Goal: Information Seeking & Learning: Learn about a topic

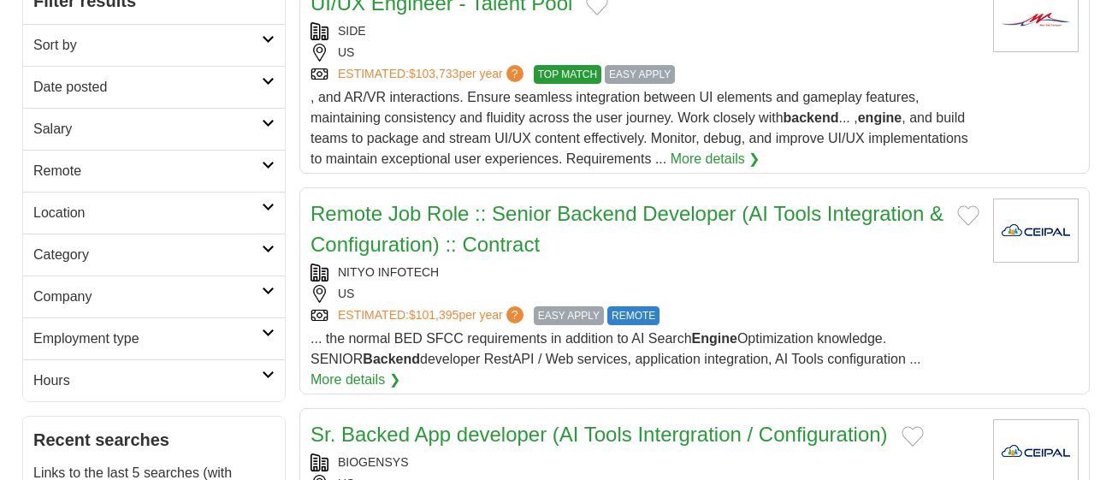
scroll to position [262, 0]
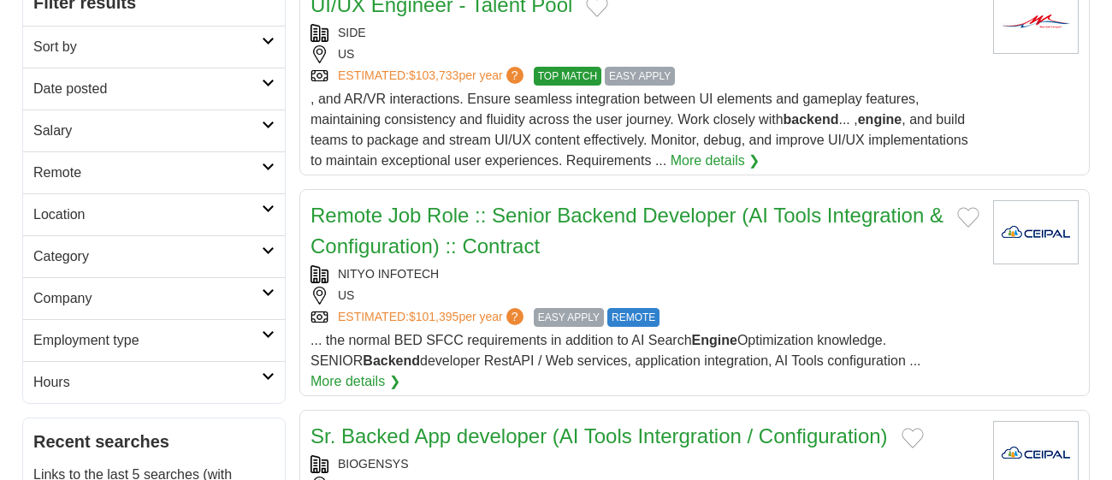
click at [270, 158] on link "Remote" at bounding box center [154, 172] width 262 height 42
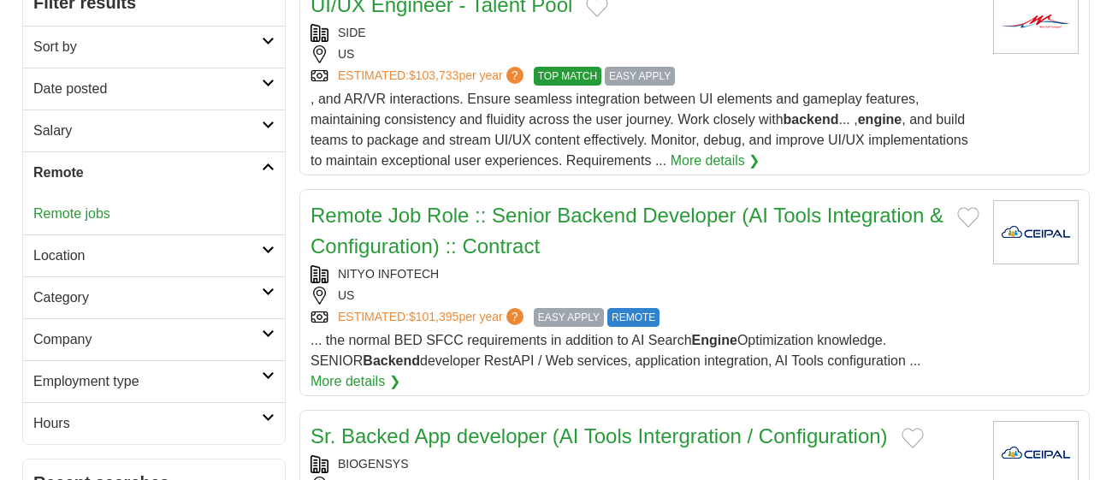
click at [51, 234] on link "Location" at bounding box center [154, 255] width 262 height 42
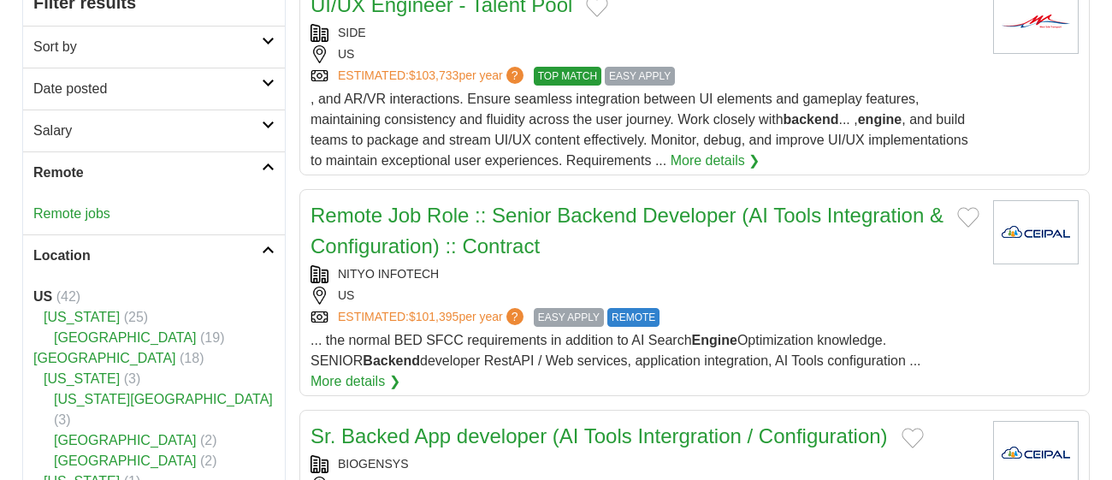
click at [281, 239] on link "Location" at bounding box center [154, 255] width 262 height 42
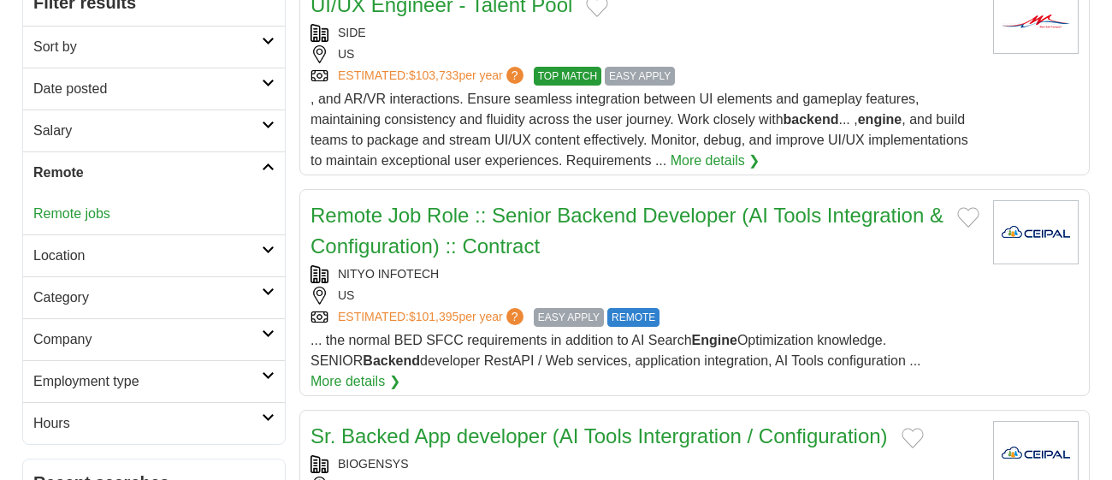
click at [88, 215] on link "Remote jobs" at bounding box center [71, 213] width 77 height 15
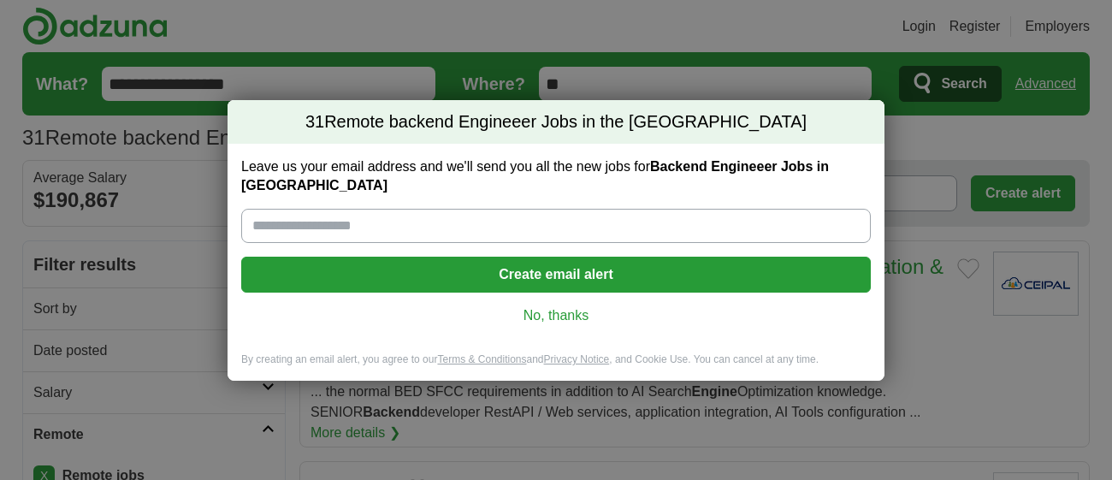
scroll to position [19, 0]
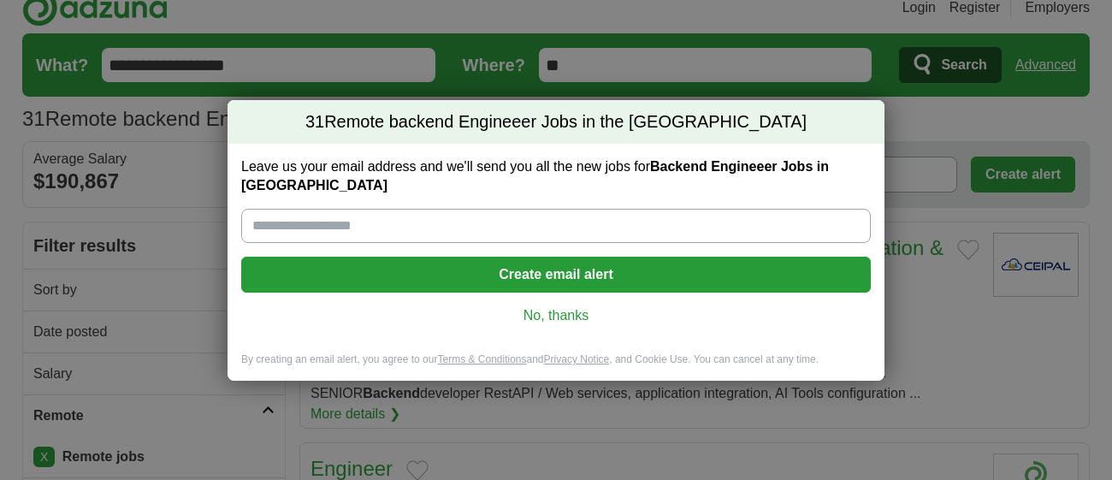
click at [281, 214] on input "Leave us your email address and we'll send you all the new jobs for Backend Eng…" at bounding box center [556, 226] width 630 height 34
type input "**********"
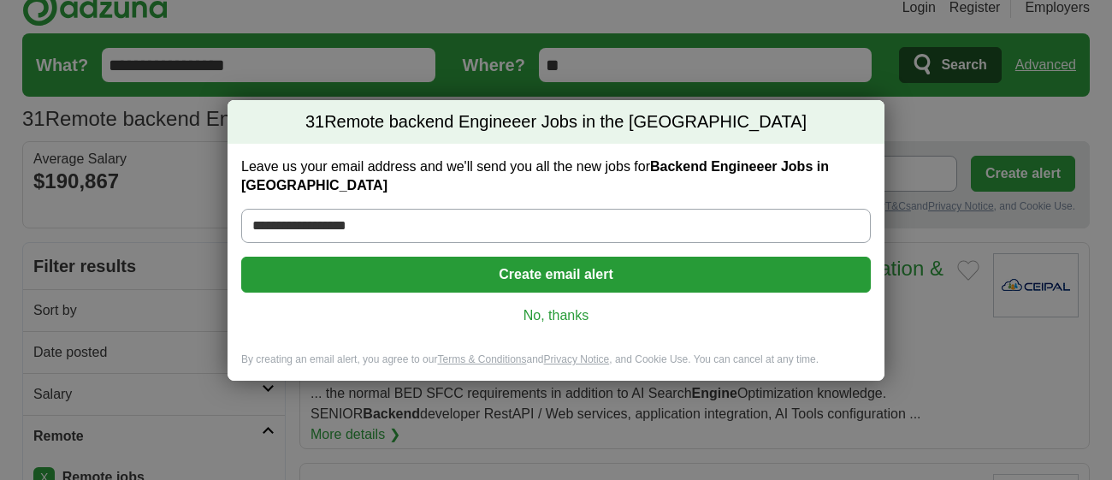
click at [339, 269] on button "Create email alert" at bounding box center [556, 275] width 630 height 36
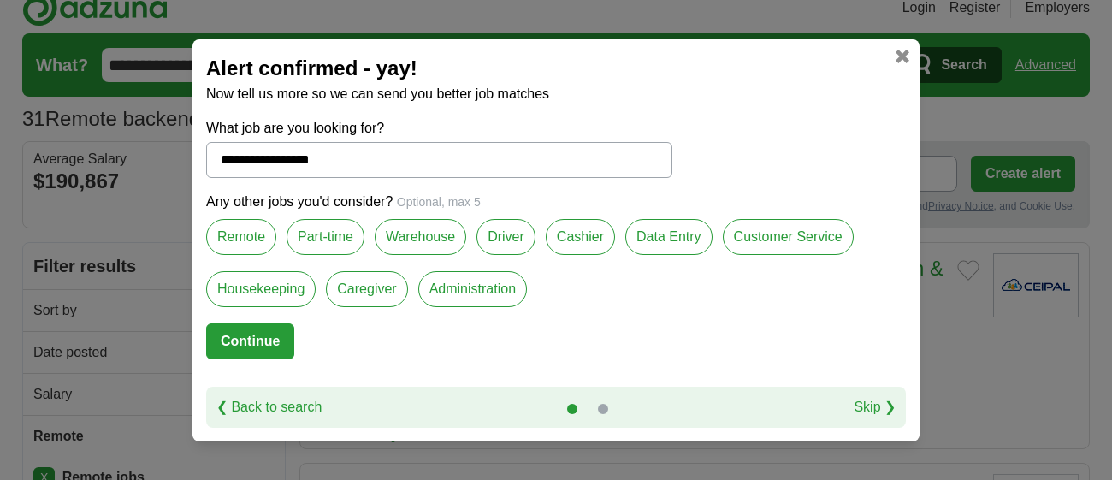
click at [246, 226] on label "Remote" at bounding box center [241, 237] width 70 height 36
click at [271, 335] on button "Continue" at bounding box center [250, 341] width 88 height 36
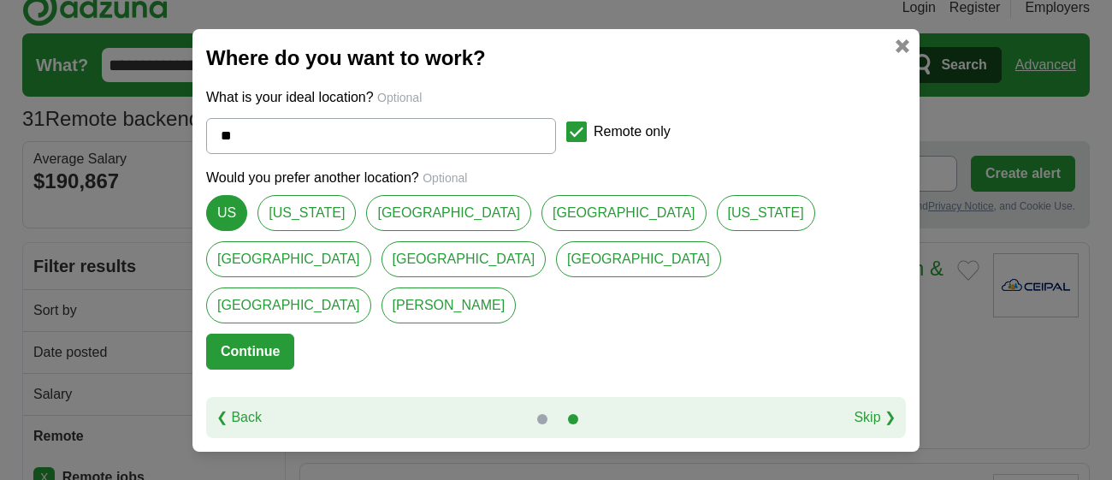
click at [898, 53] on link at bounding box center [903, 46] width 14 height 14
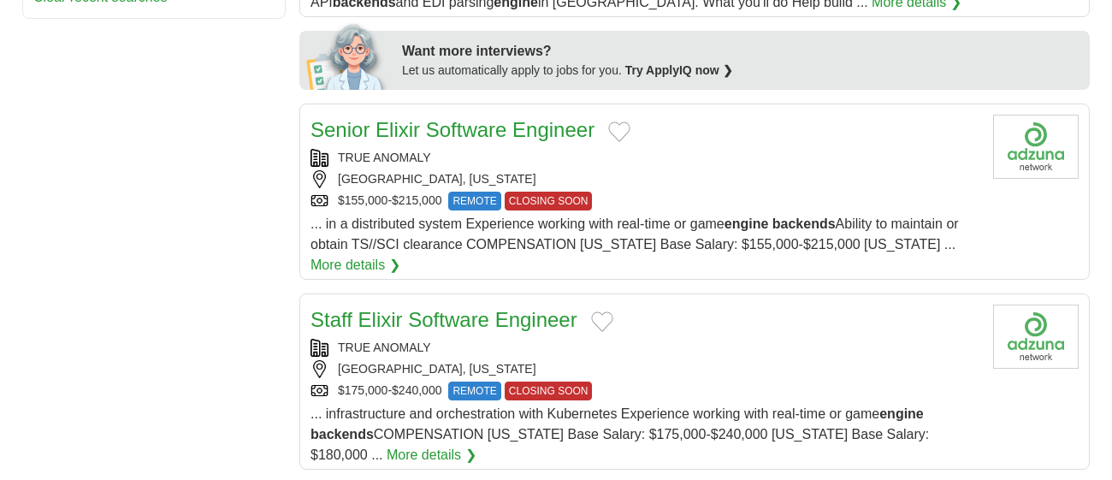
scroll to position [814, 0]
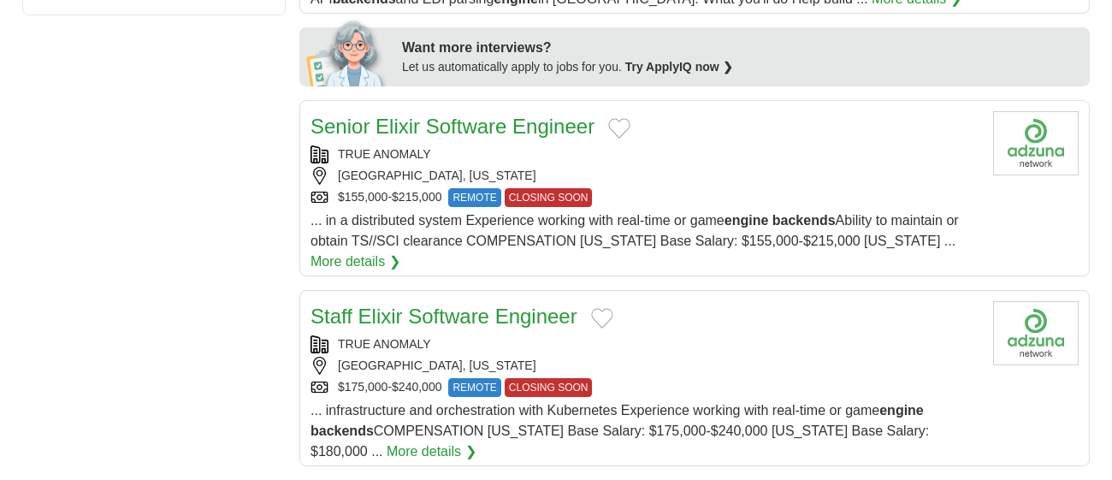
click at [481, 305] on link "Staff Elixir Software Engineer" at bounding box center [444, 316] width 267 height 23
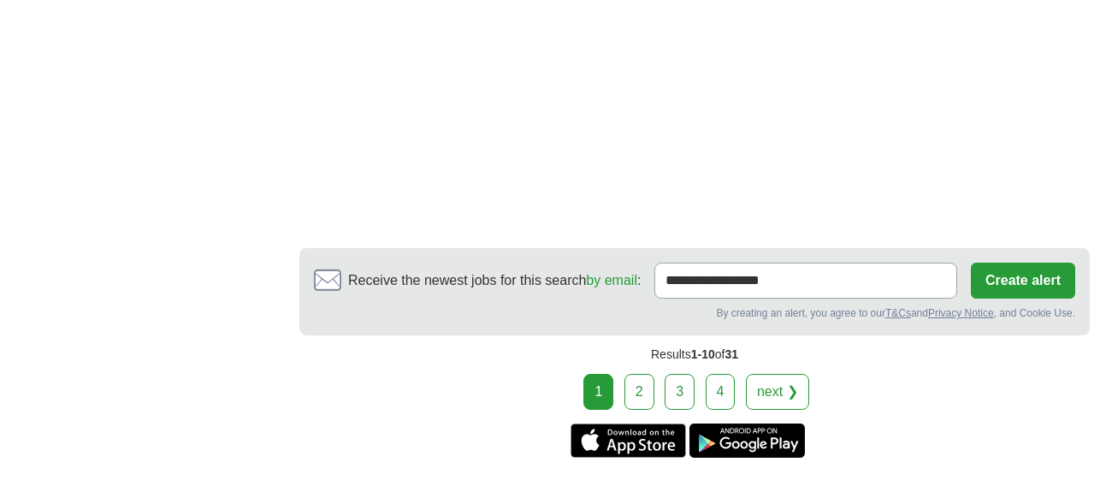
scroll to position [2750, 0]
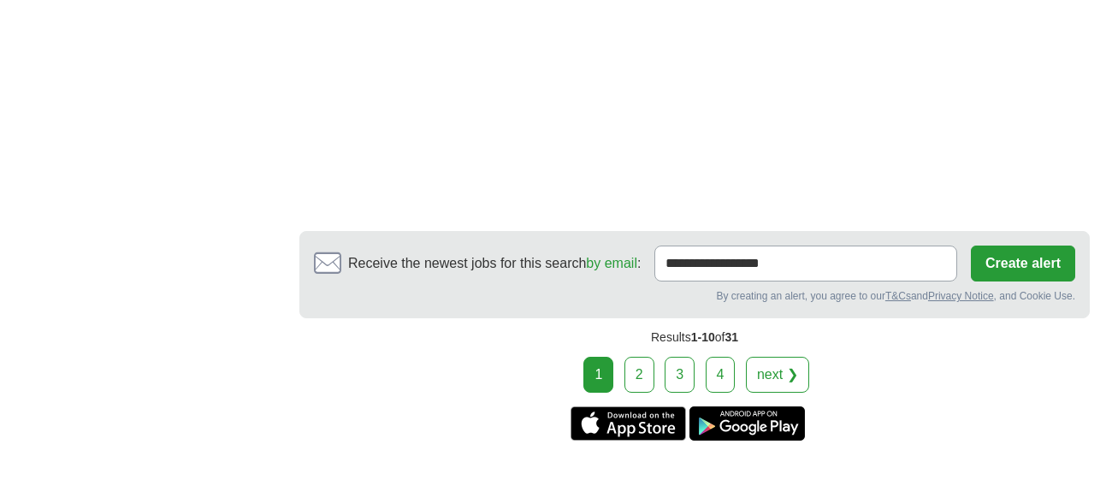
click at [640, 357] on link "2" at bounding box center [640, 375] width 30 height 36
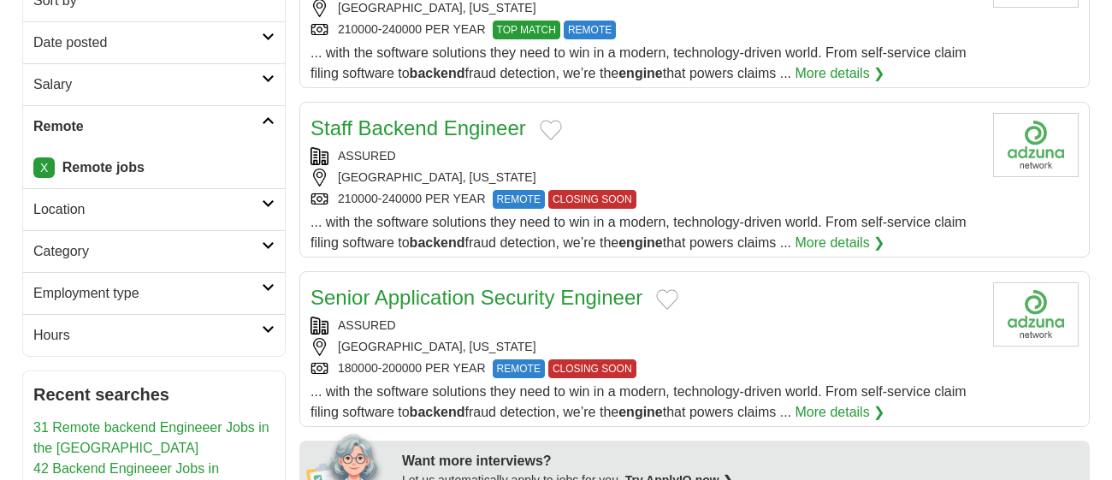
click at [384, 116] on link "Staff Backend Engineer" at bounding box center [419, 127] width 216 height 23
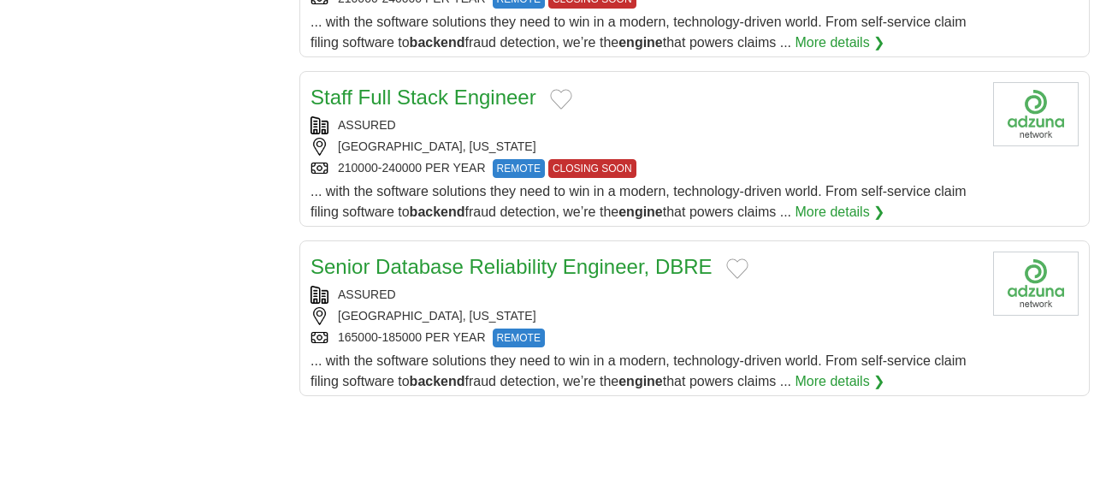
scroll to position [1680, 0]
click at [333, 97] on link "Staff Full Stack Engineer" at bounding box center [424, 97] width 226 height 23
